Goal: Use online tool/utility

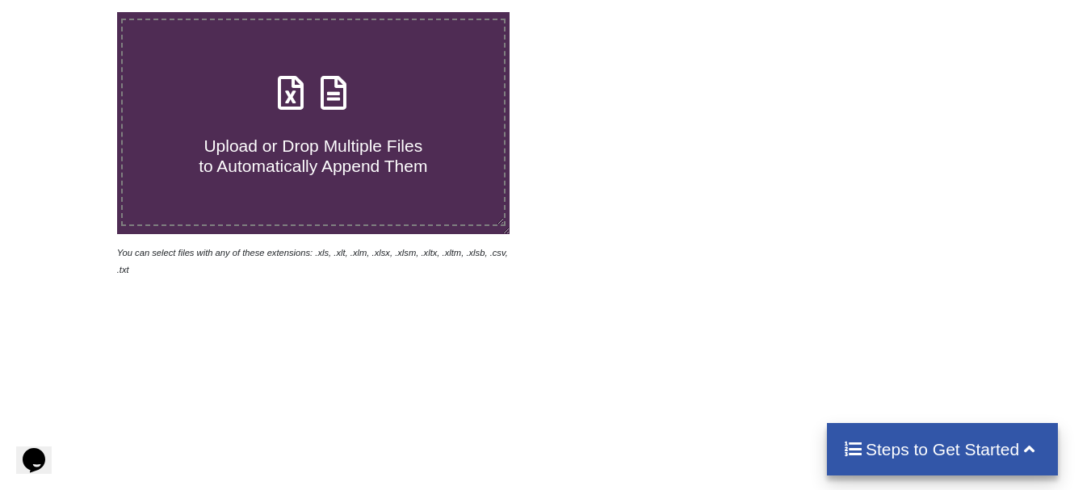
scroll to position [323, 0]
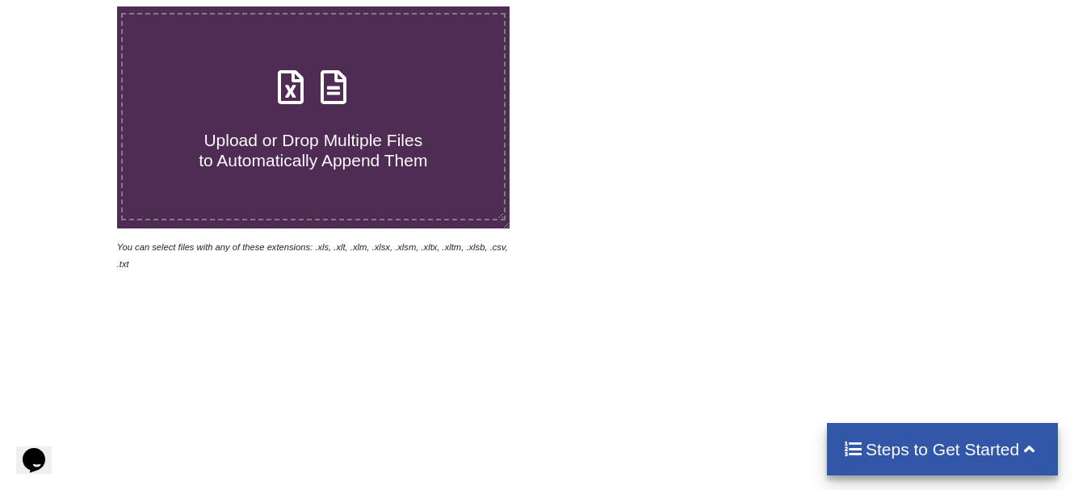
click at [346, 152] on span "Upload or Drop Multiple Files to Automatically Append Them" at bounding box center [313, 150] width 228 height 39
click at [73, 6] on input "Upload or Drop Multiple Files to Automatically Append Them" at bounding box center [73, 6] width 0 height 0
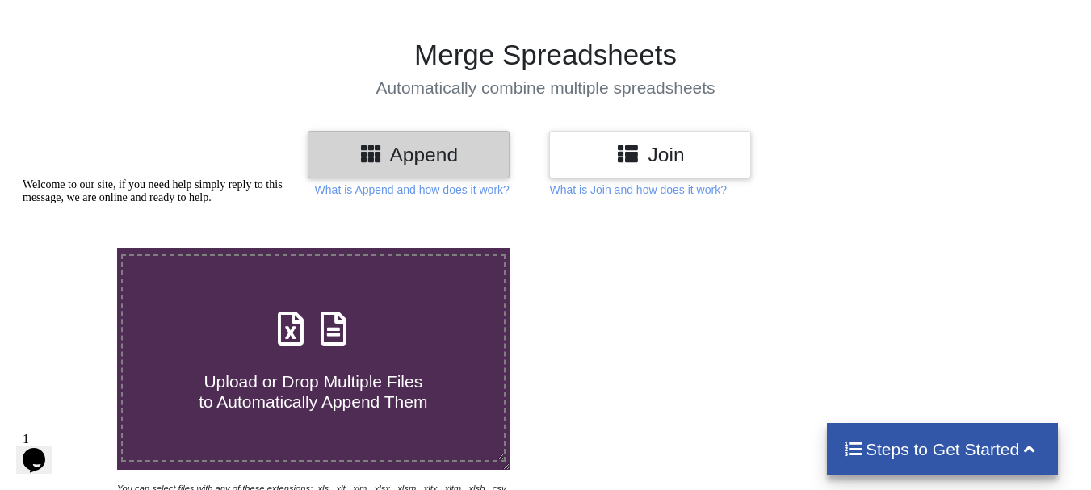
scroll to position [81, 0]
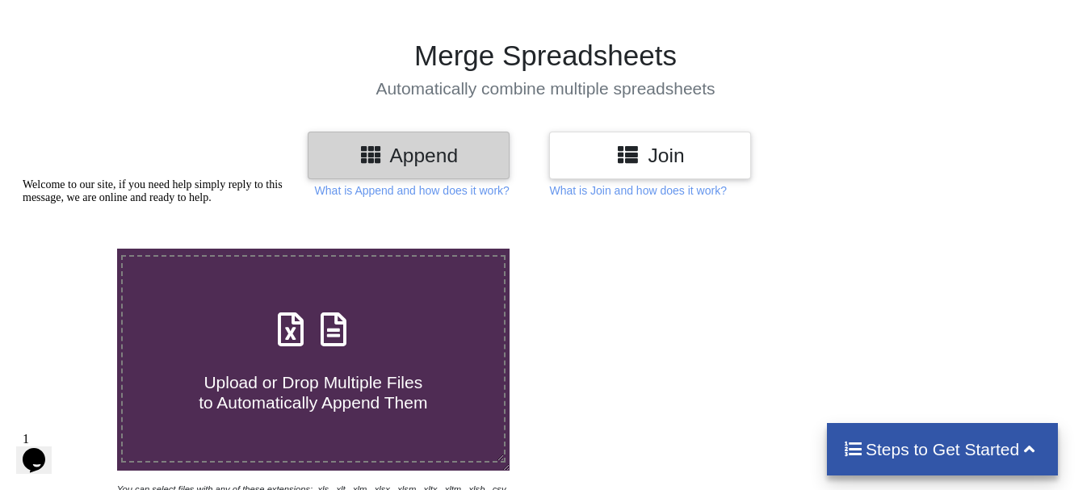
type input "C:\fakepath\camp [DATE].xlsx"
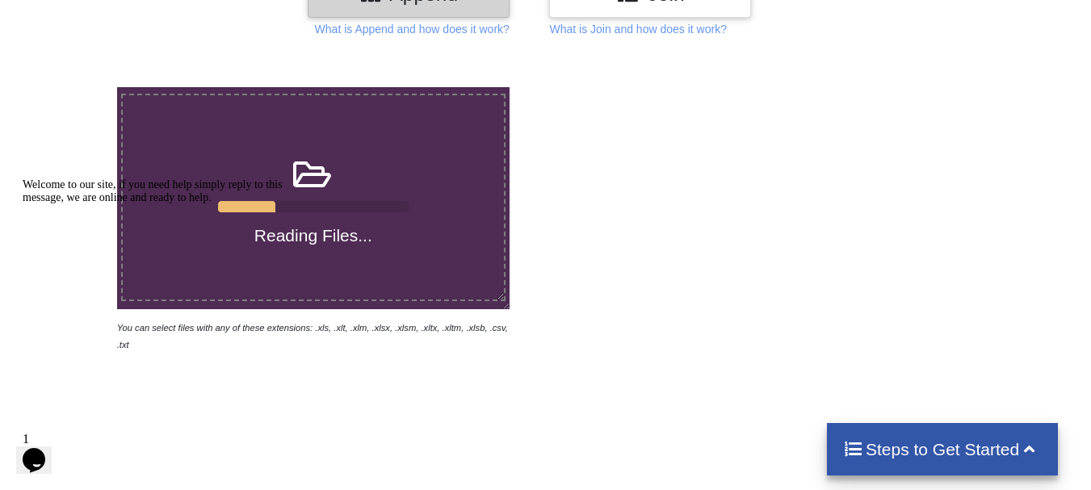
scroll to position [161, 0]
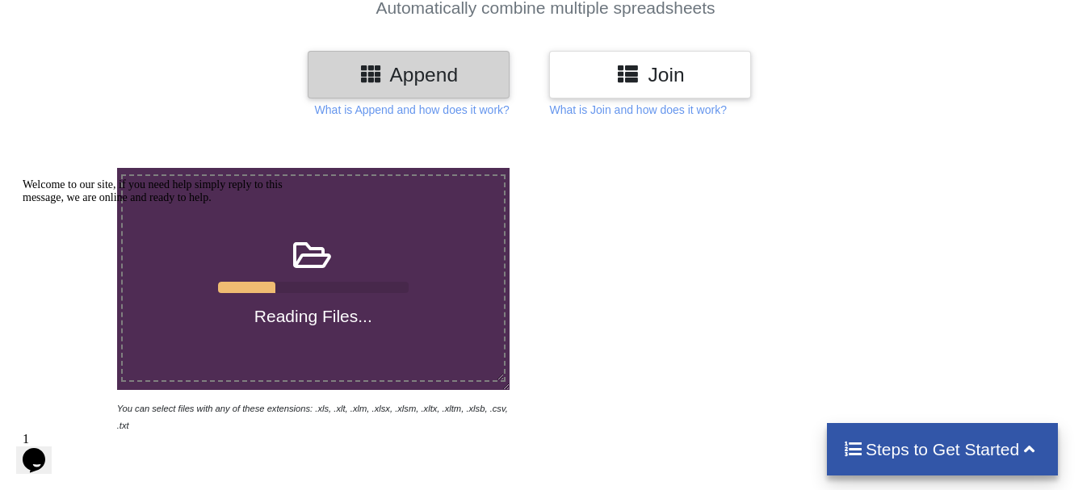
click at [713, 82] on h3 "Join" at bounding box center [650, 74] width 178 height 23
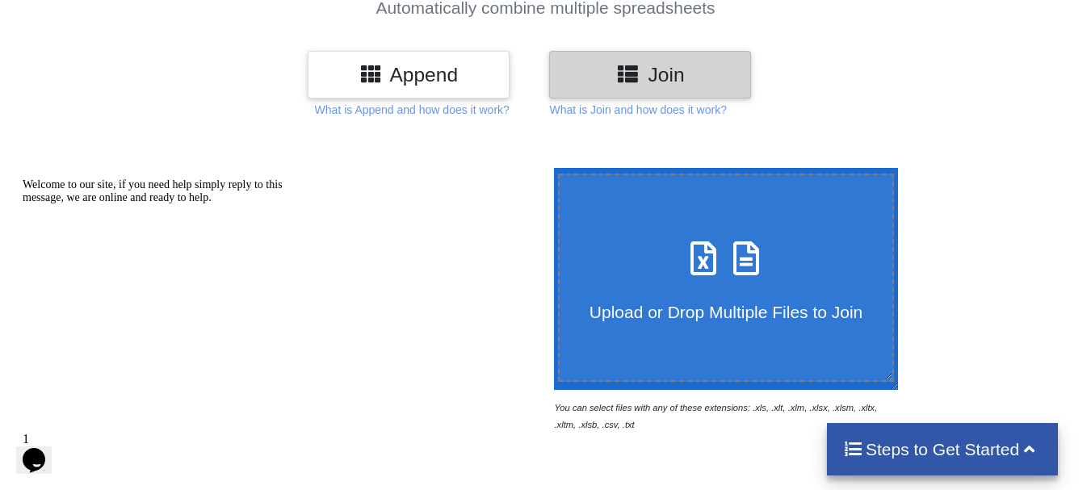
click at [733, 256] on icon at bounding box center [746, 250] width 40 height 34
click at [550, 168] on input "Upload or Drop Multiple Files to Join" at bounding box center [550, 168] width 0 height 0
type input "C:\fakepath\camp [DATE].xlsx"
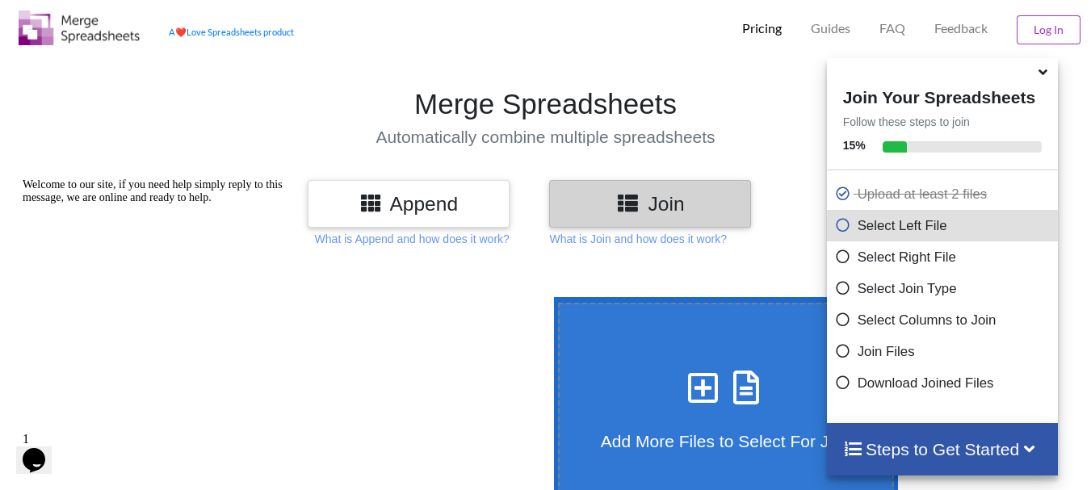
scroll to position [31, 0]
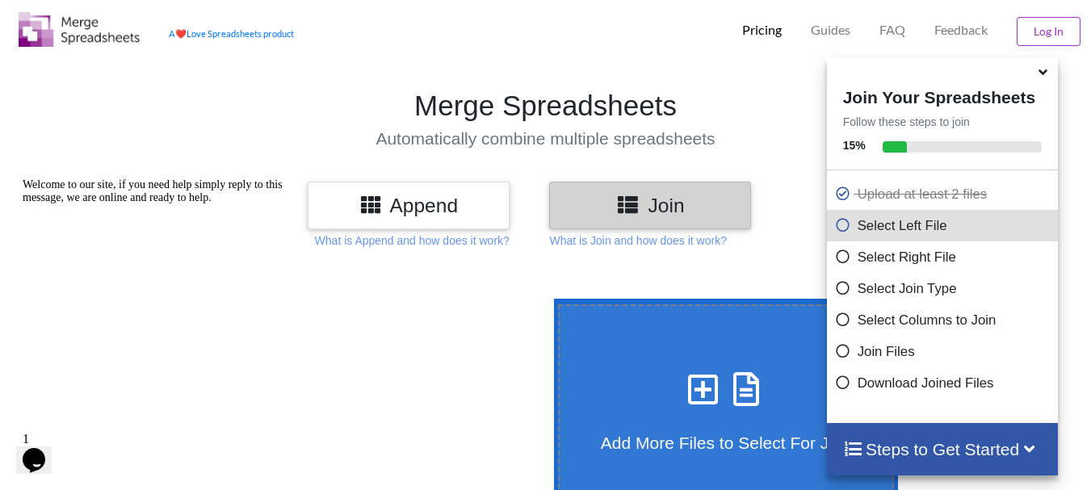
click at [1043, 77] on icon at bounding box center [1042, 69] width 17 height 15
